Goal: Task Accomplishment & Management: Use online tool/utility

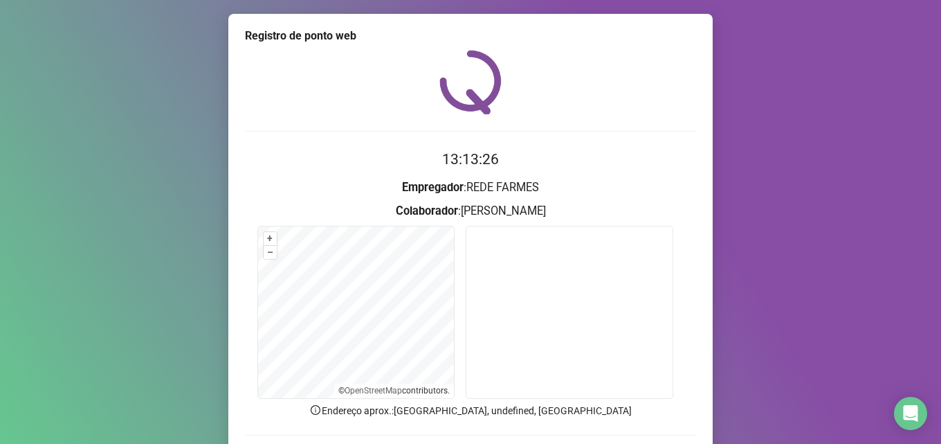
scroll to position [97, 0]
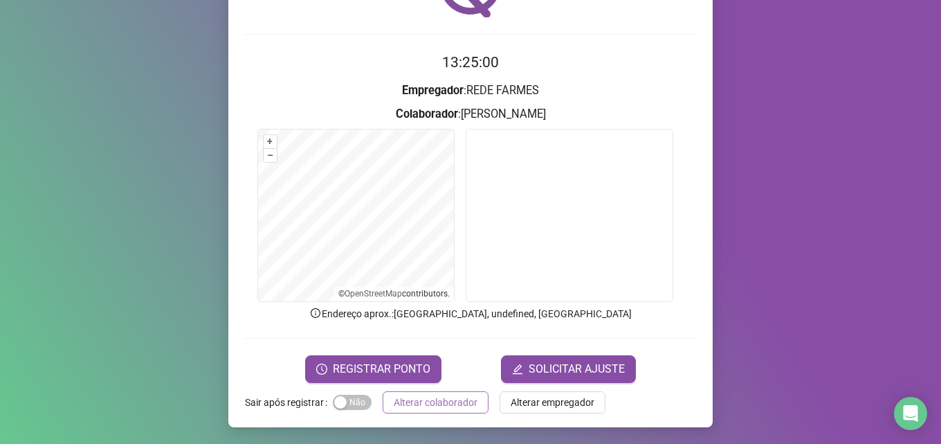
click at [449, 404] on span "Alterar colaborador" at bounding box center [436, 402] width 84 height 15
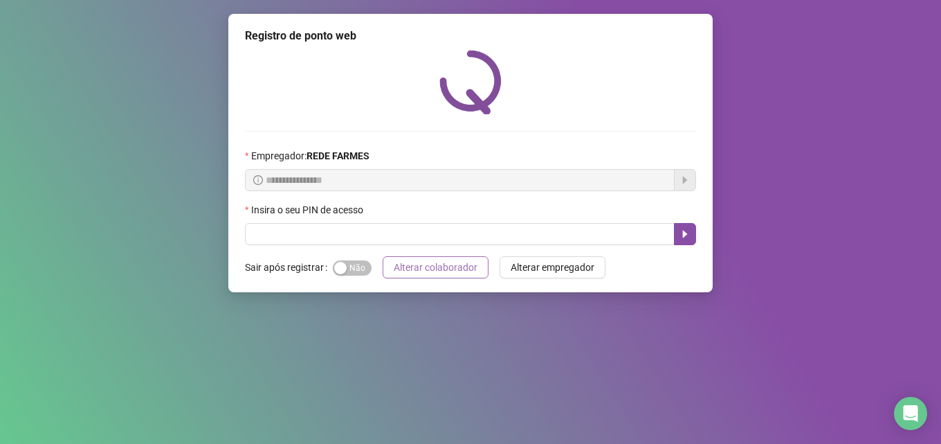
scroll to position [0, 0]
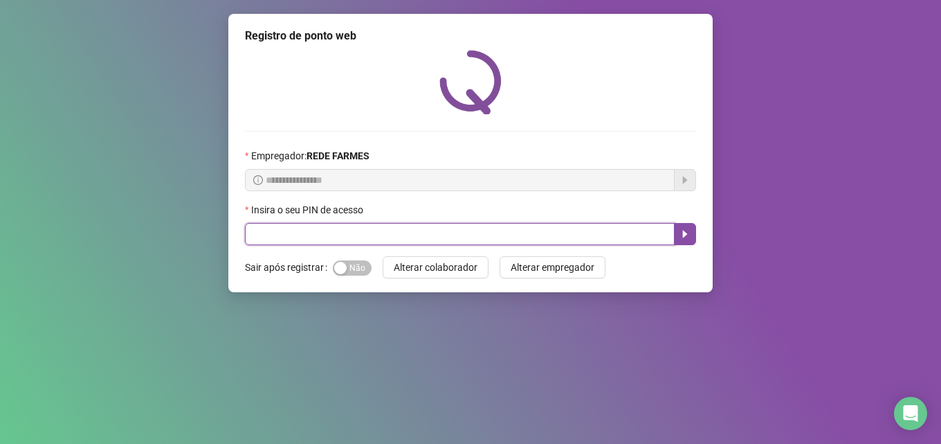
click at [491, 234] on input "text" at bounding box center [460, 234] width 430 height 22
type input "*****"
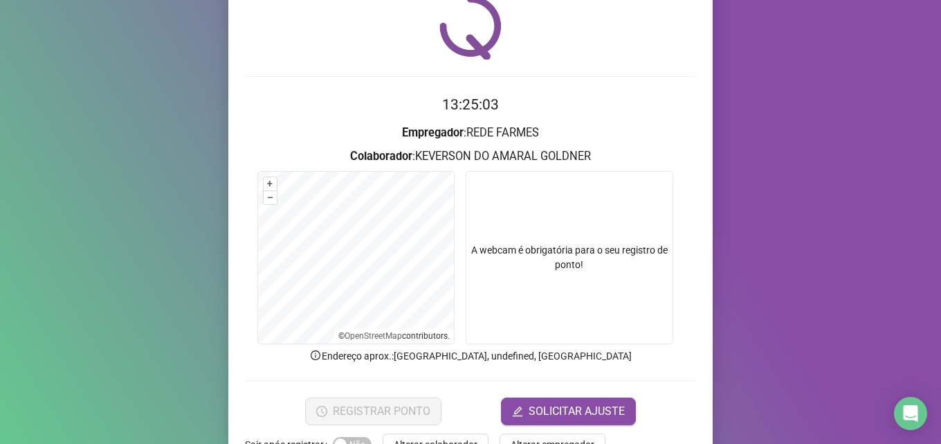
scroll to position [97, 0]
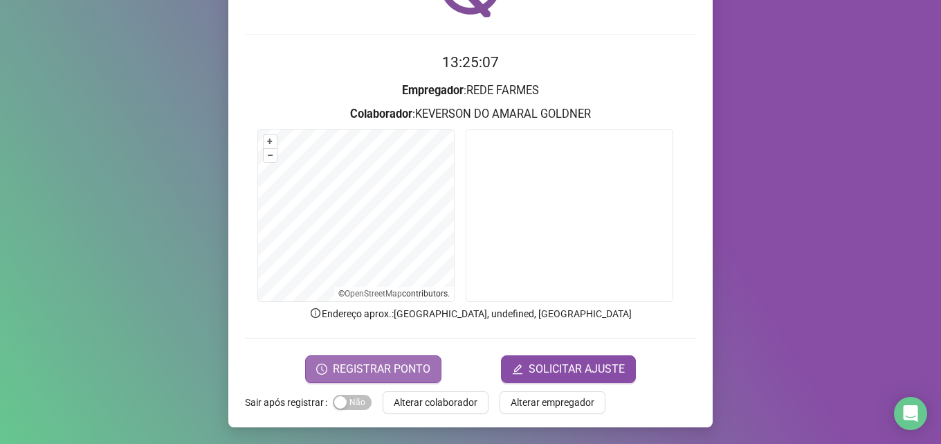
click at [398, 365] on span "REGISTRAR PONTO" at bounding box center [382, 369] width 98 height 17
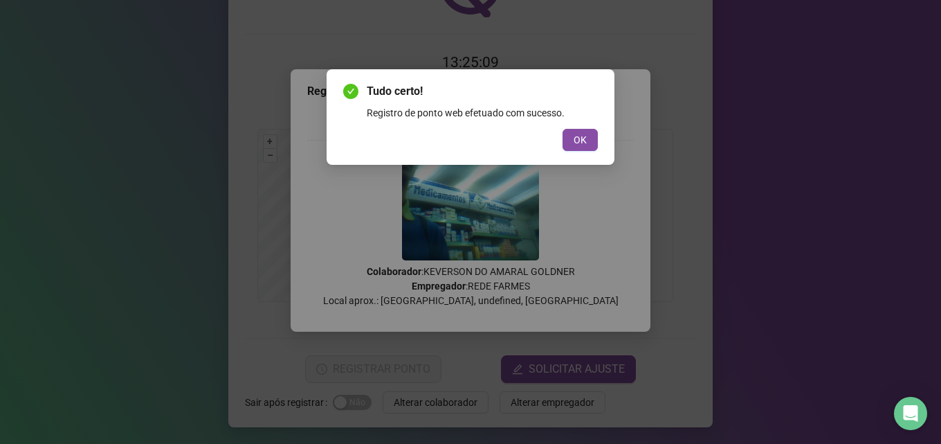
click at [587, 136] on button "OK" at bounding box center [580, 140] width 35 height 22
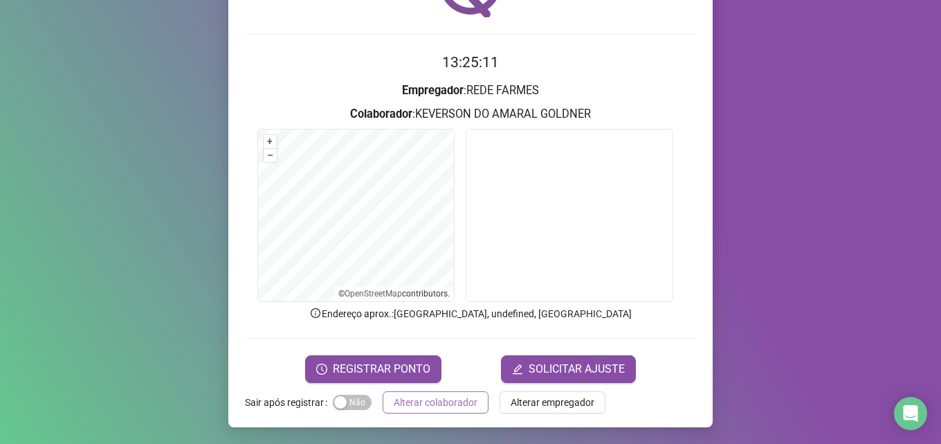
click at [466, 408] on span "Alterar colaborador" at bounding box center [436, 402] width 84 height 15
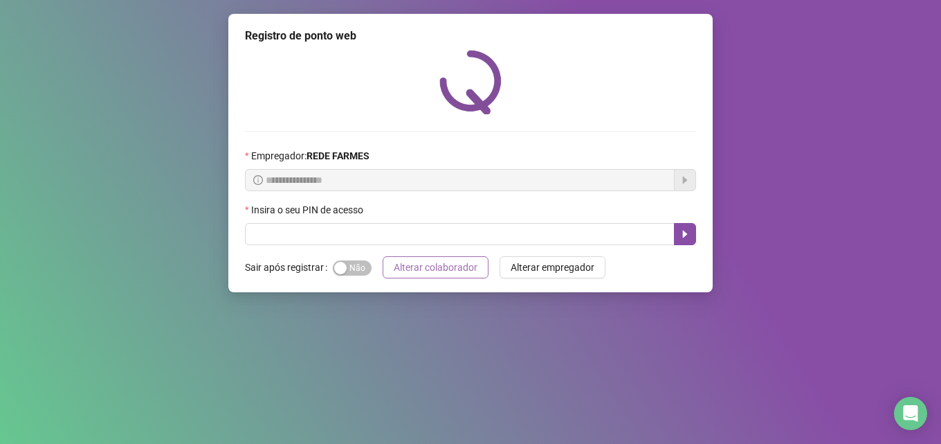
scroll to position [0, 0]
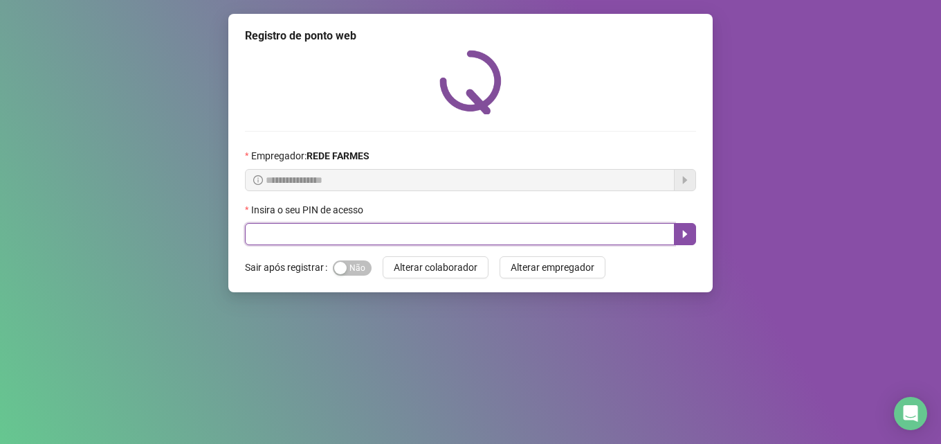
click at [375, 230] on input "text" at bounding box center [460, 234] width 430 height 22
type input "*****"
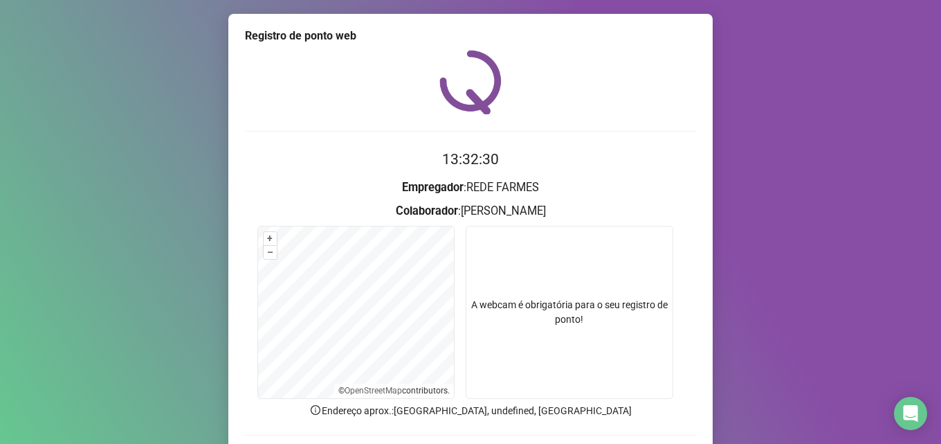
scroll to position [97, 0]
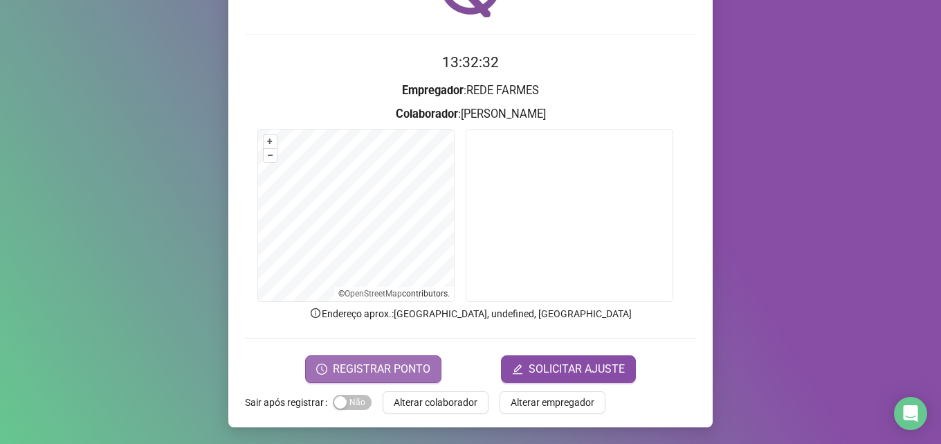
click at [347, 371] on span "REGISTRAR PONTO" at bounding box center [382, 369] width 98 height 17
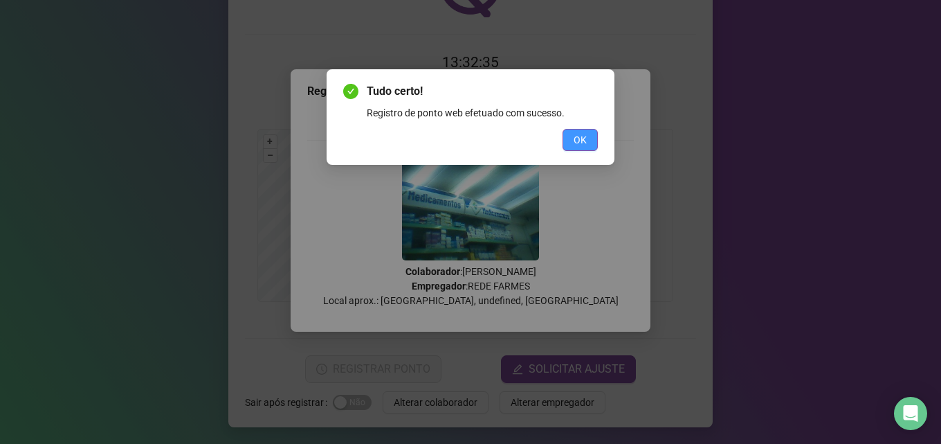
click at [578, 138] on span "OK" at bounding box center [580, 139] width 13 height 15
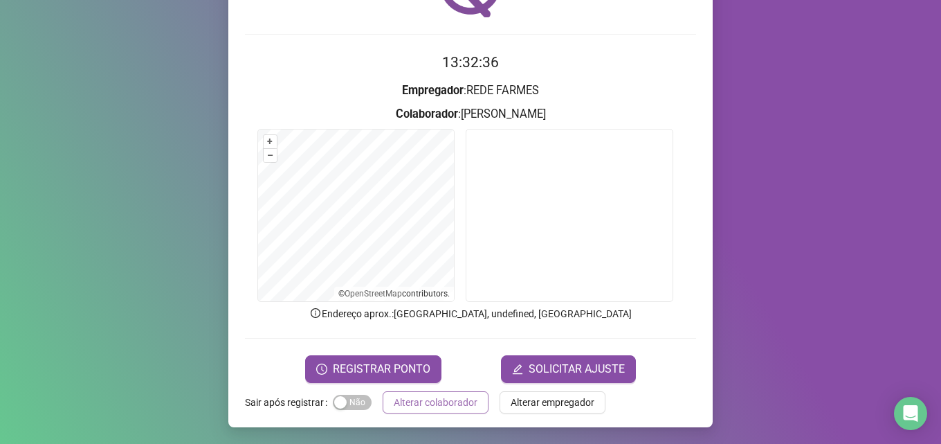
click at [458, 400] on span "Alterar colaborador" at bounding box center [436, 402] width 84 height 15
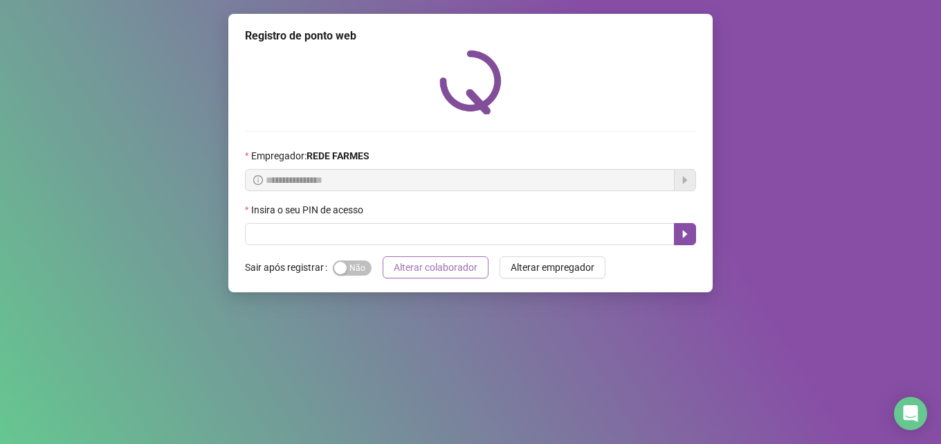
scroll to position [0, 0]
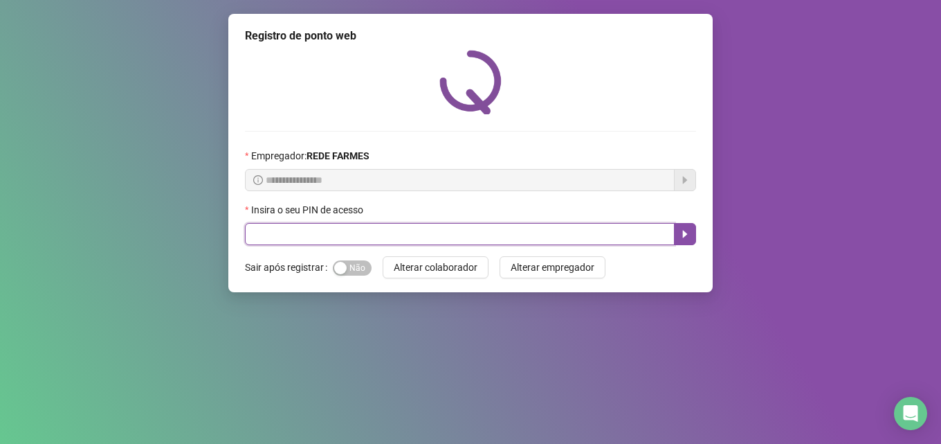
click at [400, 233] on input "text" at bounding box center [460, 234] width 430 height 22
type input "*****"
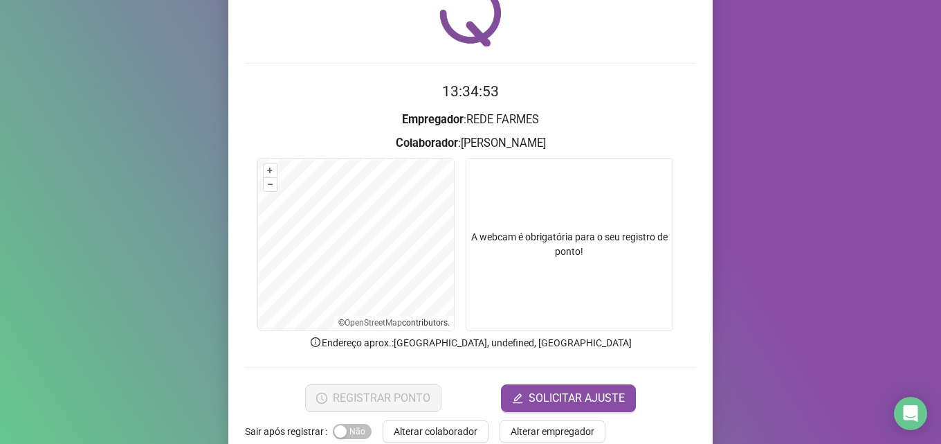
scroll to position [69, 0]
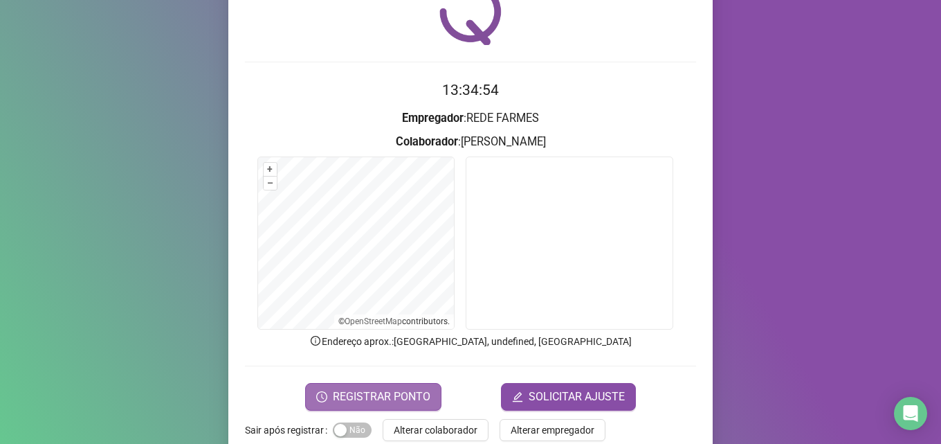
click at [401, 384] on button "REGISTRAR PONTO" at bounding box center [373, 397] width 136 height 28
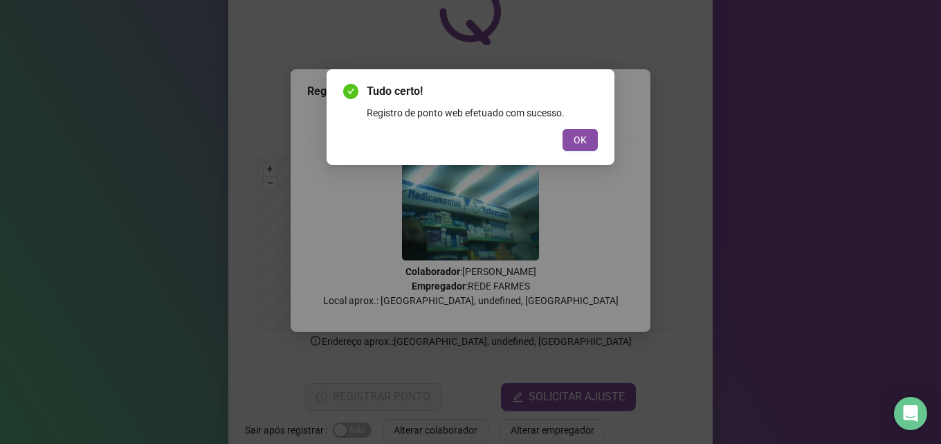
click at [577, 136] on span "OK" at bounding box center [580, 139] width 13 height 15
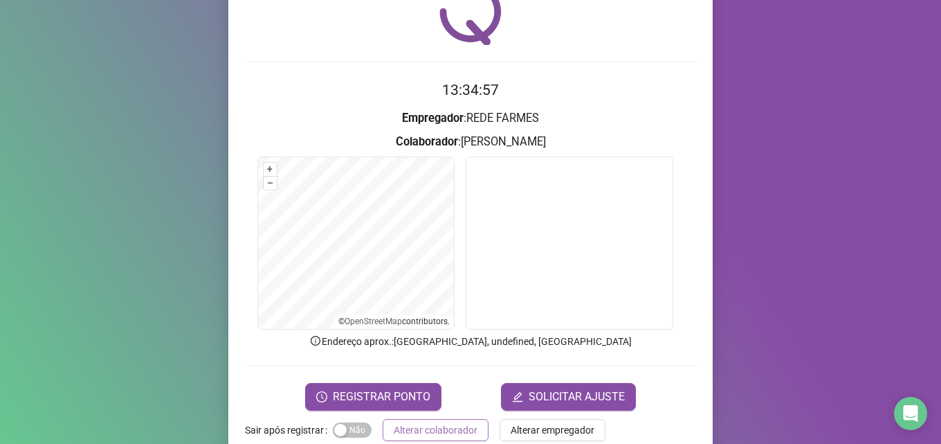
click at [437, 433] on span "Alterar colaborador" at bounding box center [436, 429] width 84 height 15
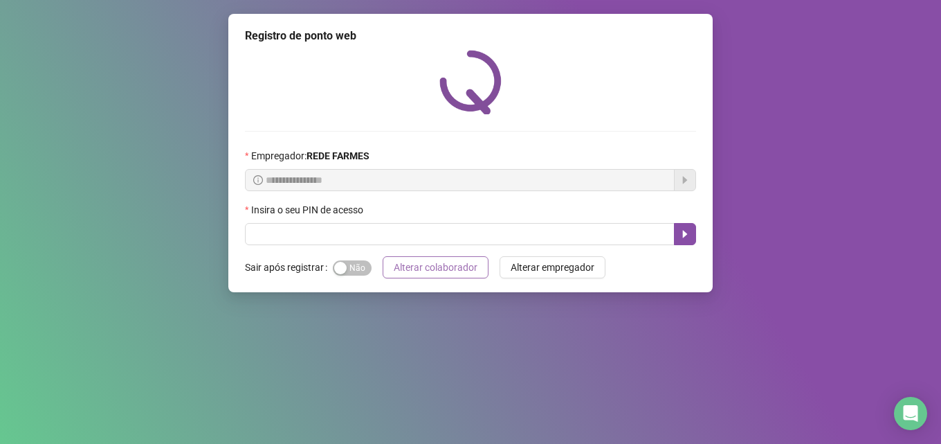
scroll to position [0, 0]
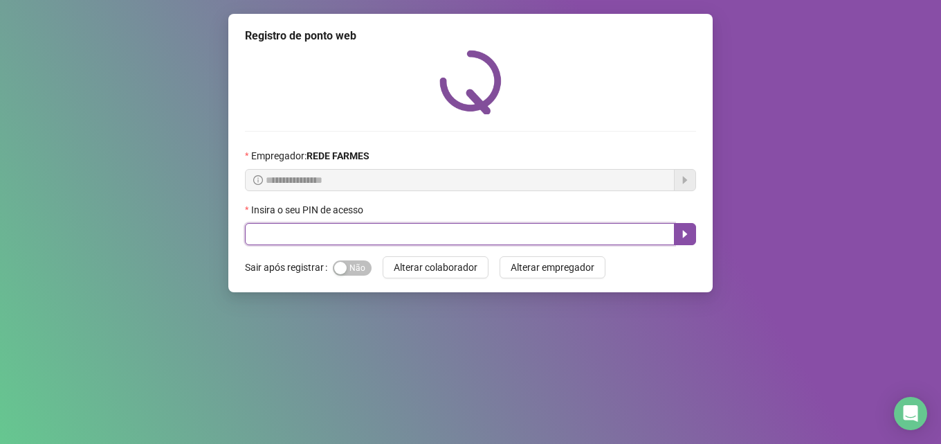
click at [325, 227] on input "text" at bounding box center [460, 234] width 430 height 22
type input "*****"
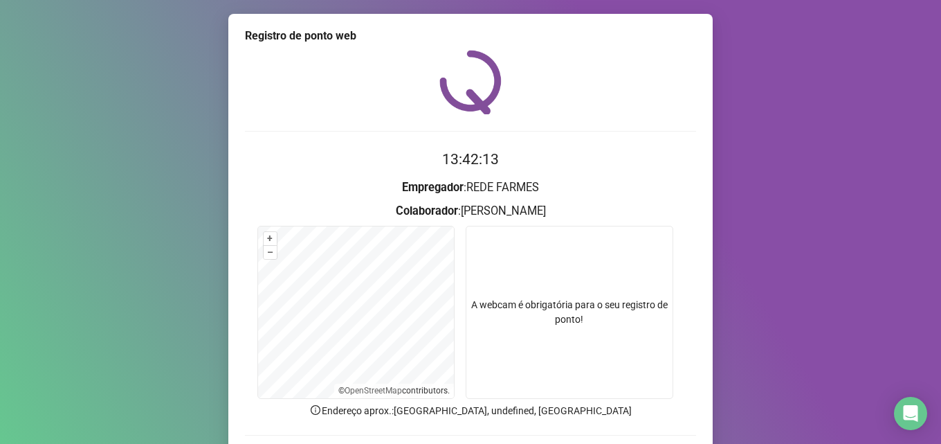
scroll to position [69, 0]
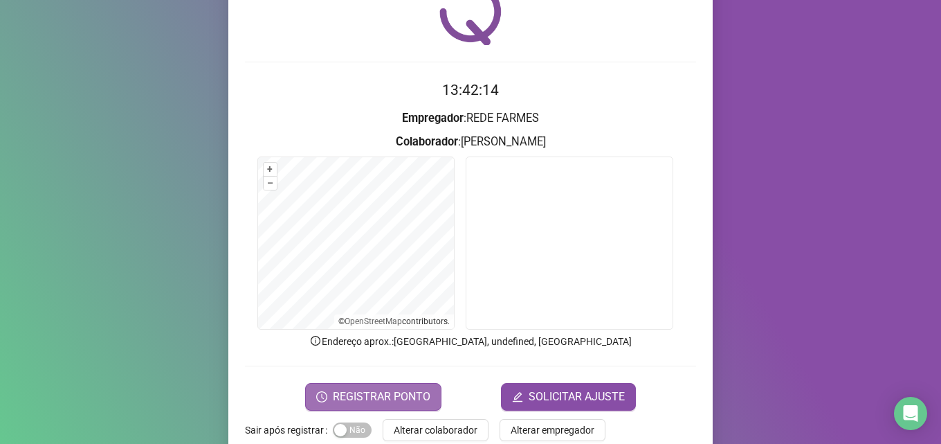
click at [360, 391] on span "REGISTRAR PONTO" at bounding box center [382, 396] width 98 height 17
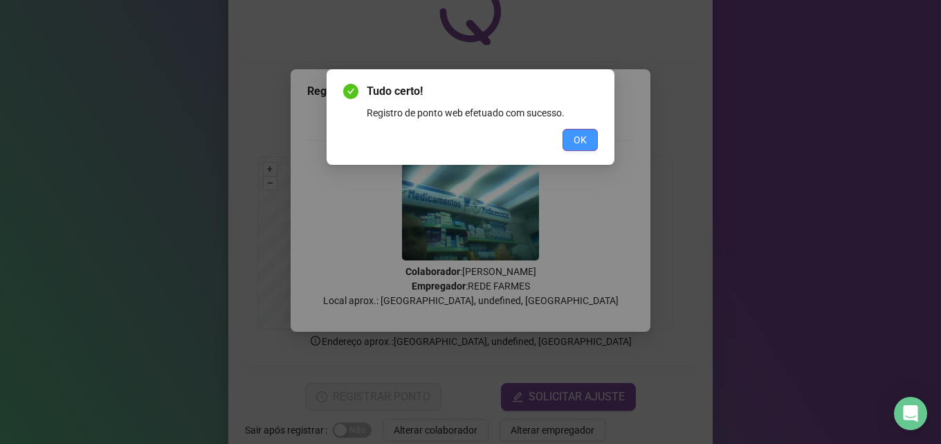
click at [573, 150] on button "OK" at bounding box center [580, 140] width 35 height 22
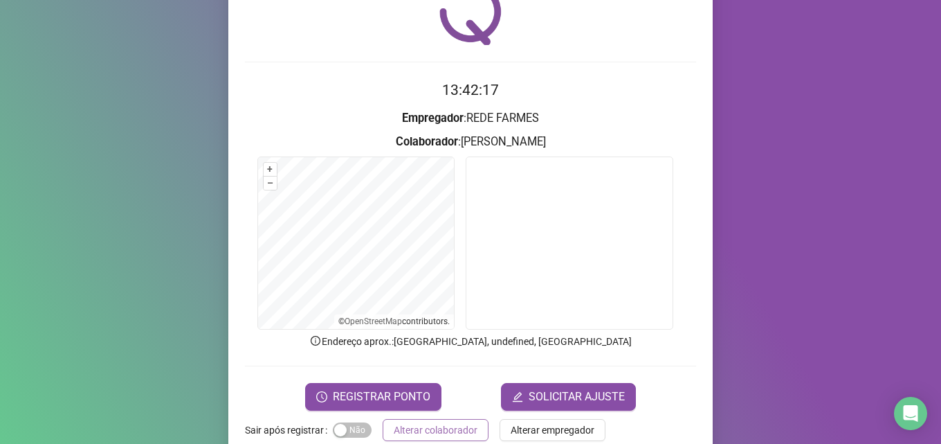
click at [416, 431] on span "Alterar colaborador" at bounding box center [436, 429] width 84 height 15
